Goal: Communication & Community: Answer question/provide support

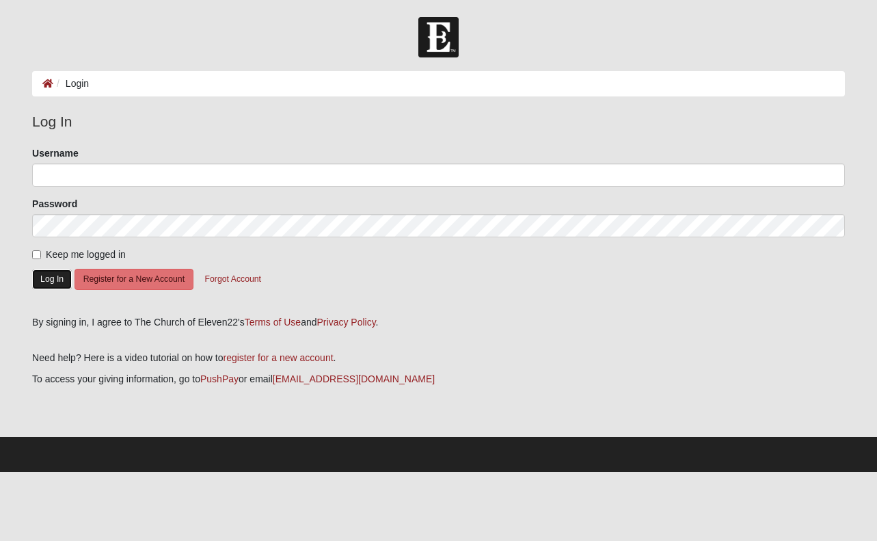
click at [49, 280] on button "Log In" at bounding box center [52, 279] width 40 height 20
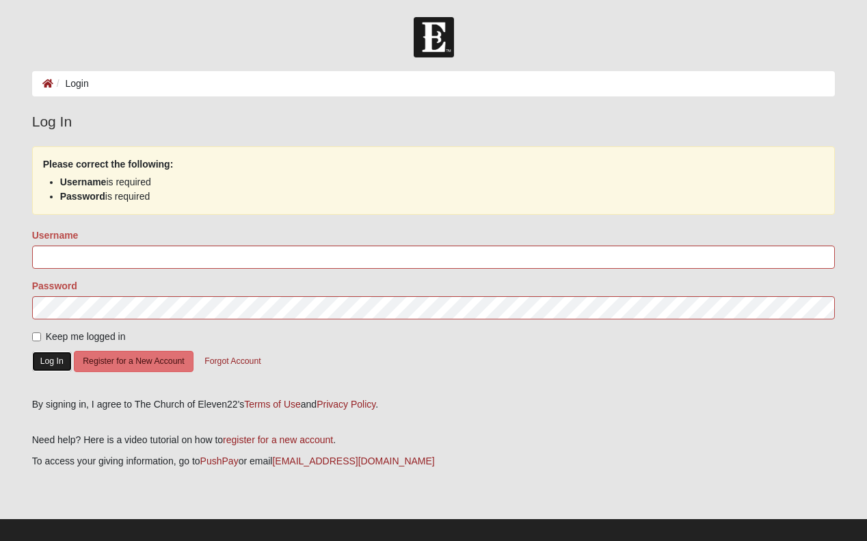
click at [56, 371] on button "Log In" at bounding box center [52, 361] width 40 height 20
click at [90, 268] on input "Username" at bounding box center [433, 256] width 803 height 23
type input "LaPorta"
click at [57, 371] on button "Log In" at bounding box center [52, 361] width 40 height 20
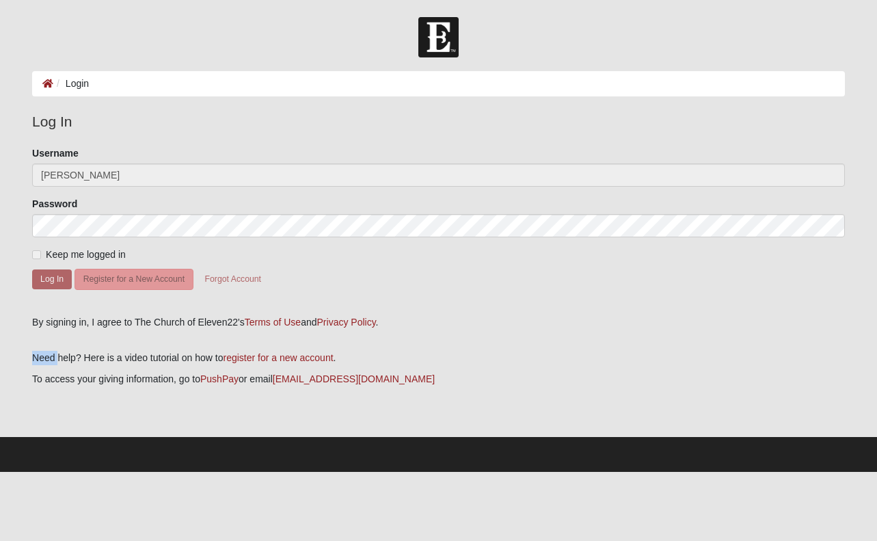
click at [57, 365] on p "Need help? Here is a video tutorial on how to register for a new account ." at bounding box center [438, 358] width 813 height 14
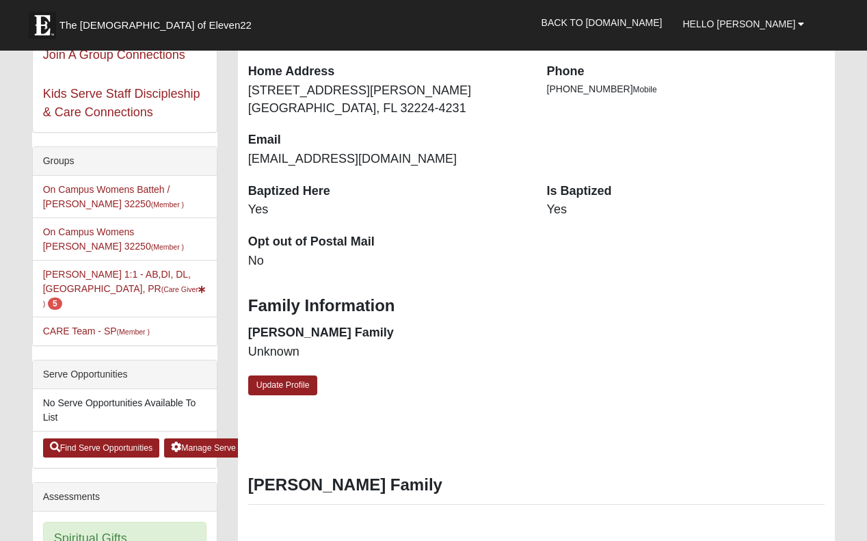
scroll to position [191, 0]
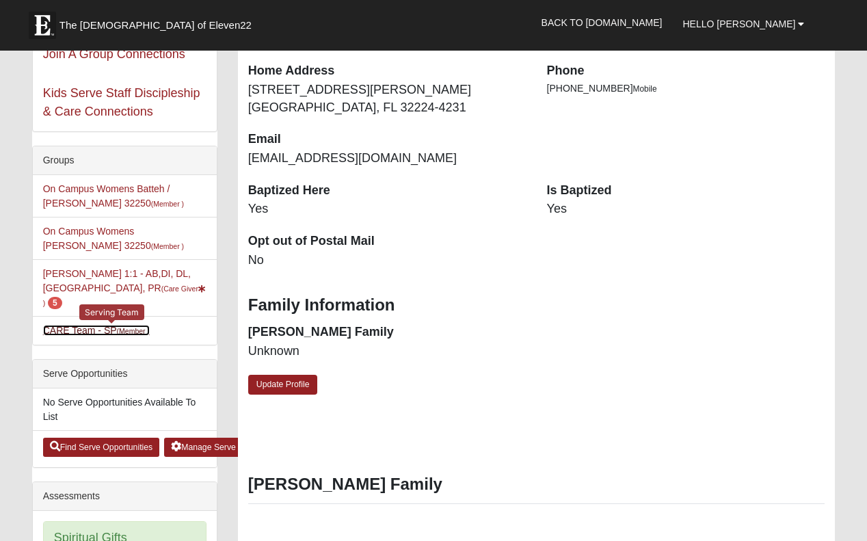
click at [87, 336] on link "CARE Team - SP (Member )" at bounding box center [96, 330] width 107 height 11
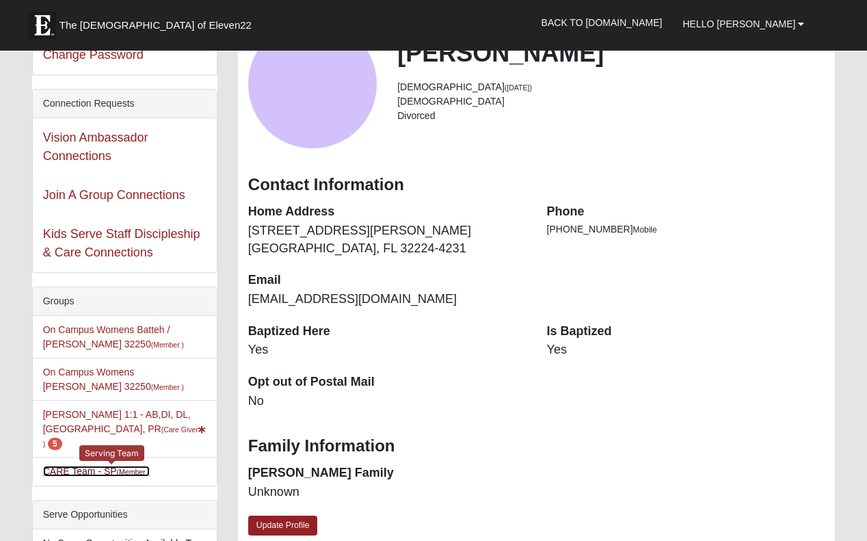
scroll to position [0, 0]
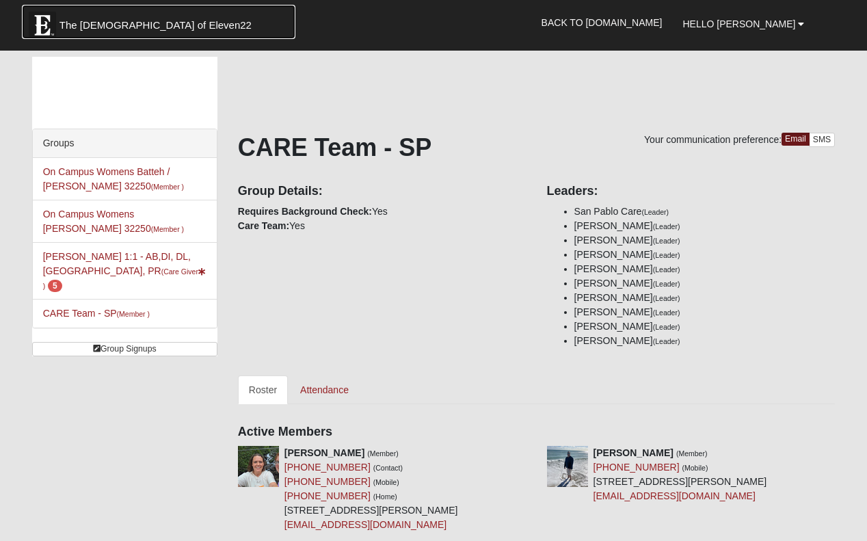
drag, startPoint x: 22, startPoint y: 0, endPoint x: 206, endPoint y: 23, distance: 185.3
click at [206, 23] on link "The [DEMOGRAPHIC_DATA] of Eleven22" at bounding box center [158, 22] width 273 height 34
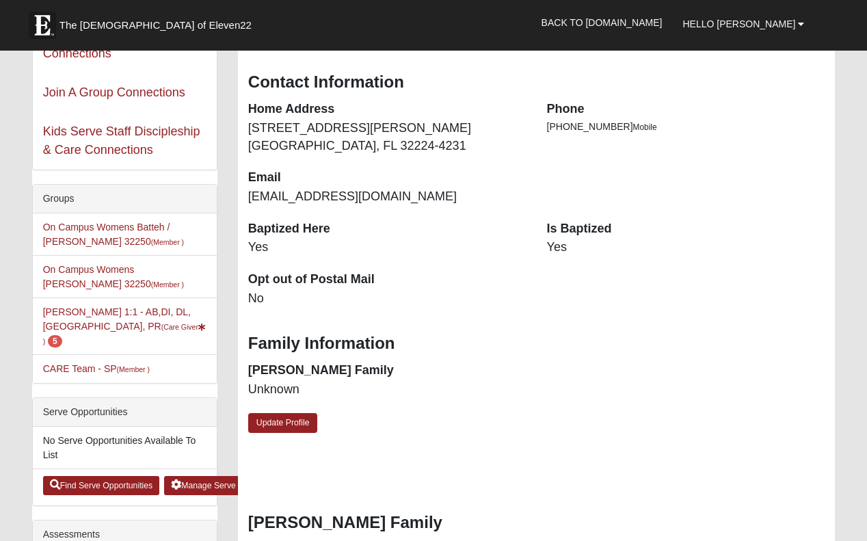
scroll to position [154, 0]
click at [676, 387] on div "Family Information Foster Family Unknown" at bounding box center [536, 366] width 597 height 91
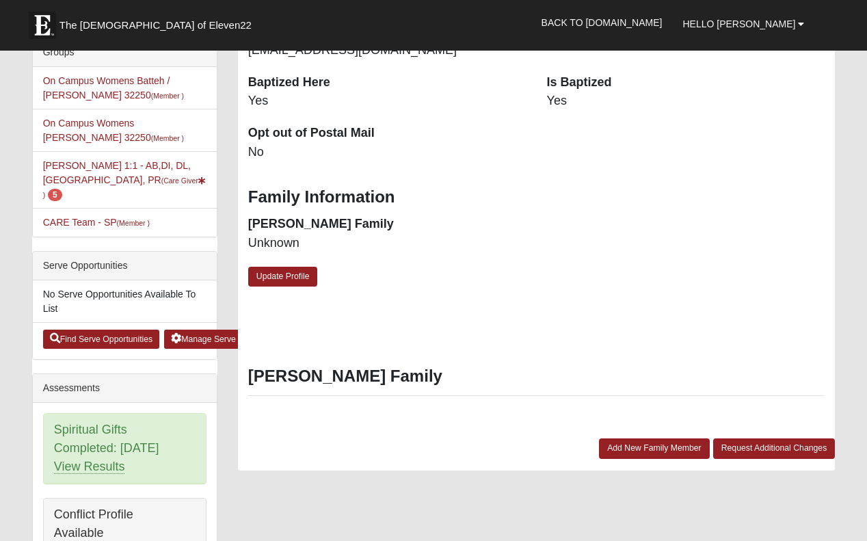
scroll to position [299, 0]
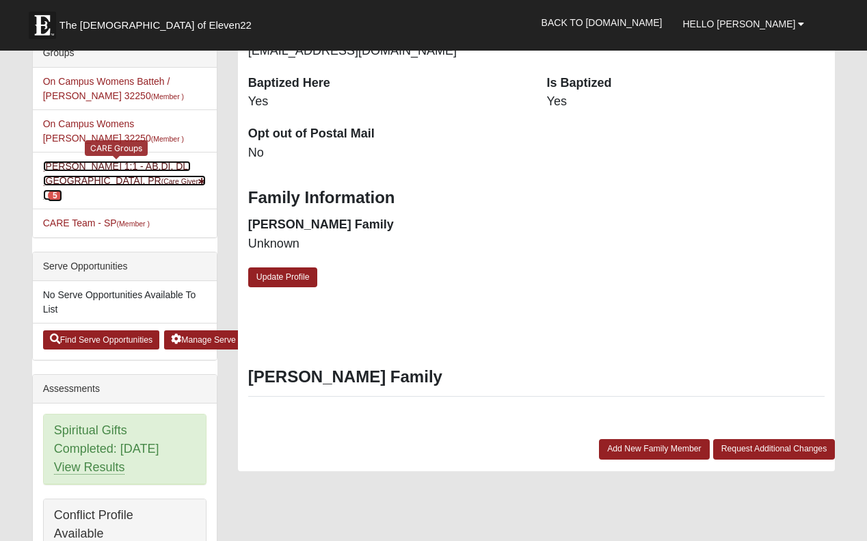
click at [147, 198] on link "Anita Hampson 1:1 - AB,DI, DL, MA, PR (Care Giver ) 5" at bounding box center [124, 181] width 163 height 40
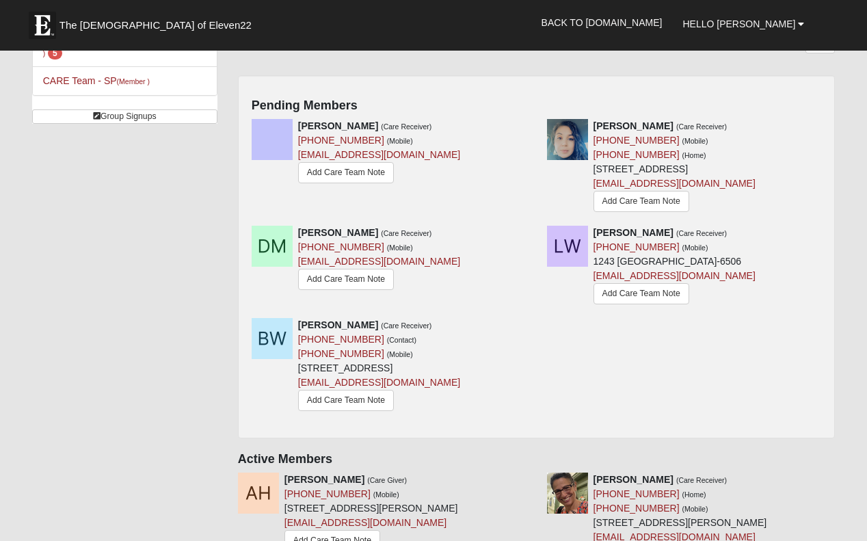
scroll to position [228, 0]
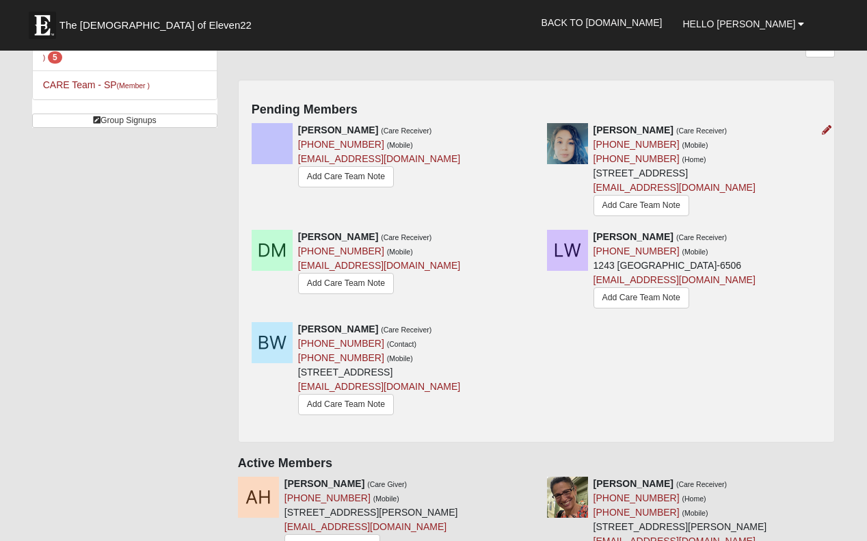
click at [593, 219] on div "Kat Coronel (Care Receiver) (623) 570-3652 (Mobile) (623) 570-3652 (Home) 1100 …" at bounding box center [674, 171] width 162 height 96
click at [593, 216] on link "Add Care Team Note" at bounding box center [641, 205] width 96 height 21
